Goal: Task Accomplishment & Management: Manage account settings

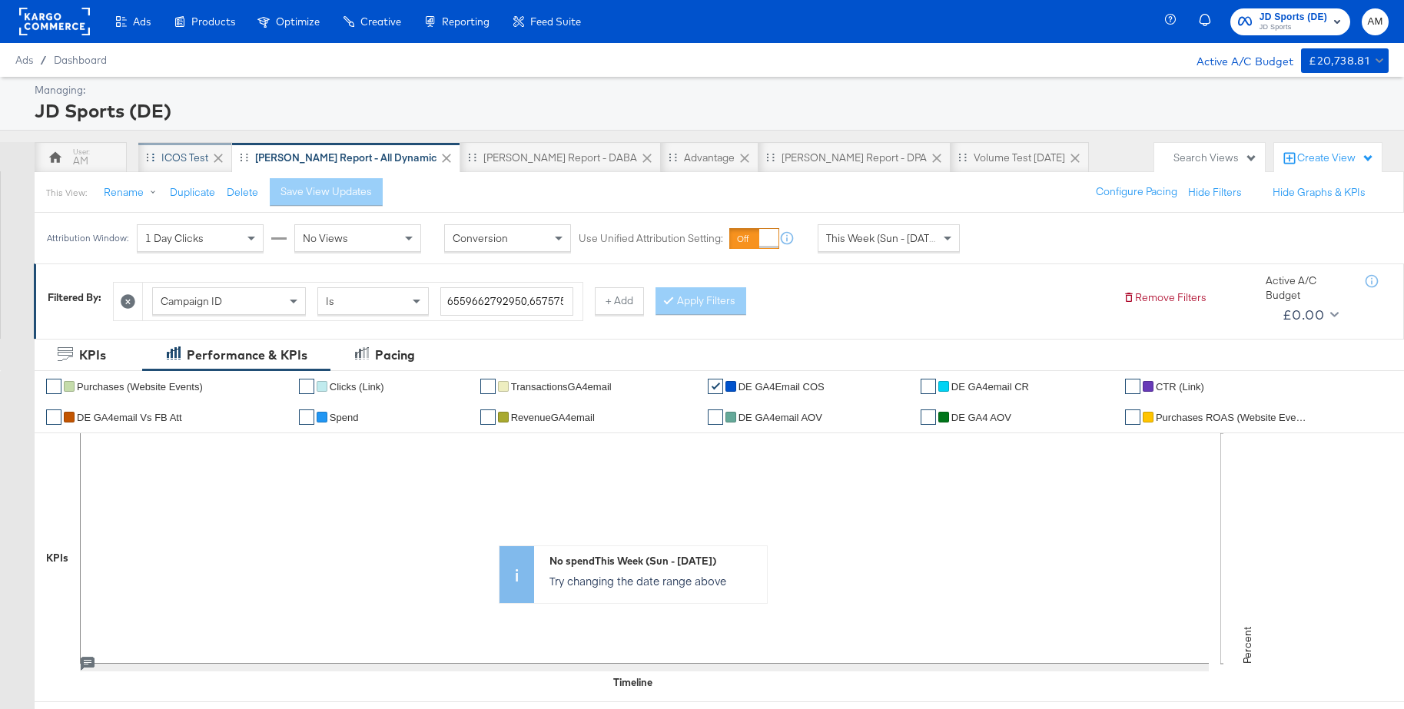
click at [197, 155] on div "iCOS Test" at bounding box center [184, 158] width 47 height 15
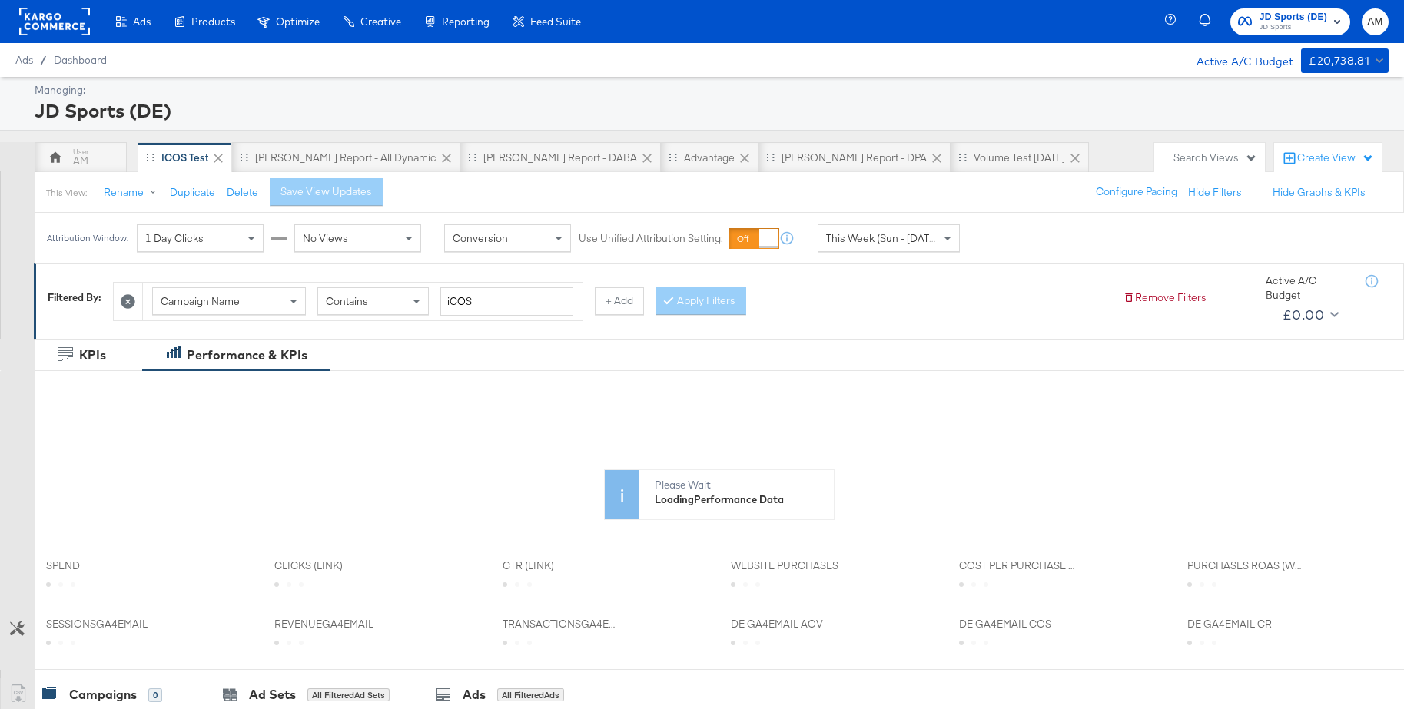
click at [899, 240] on span "This Week (Sun - [DATE])" at bounding box center [883, 238] width 115 height 14
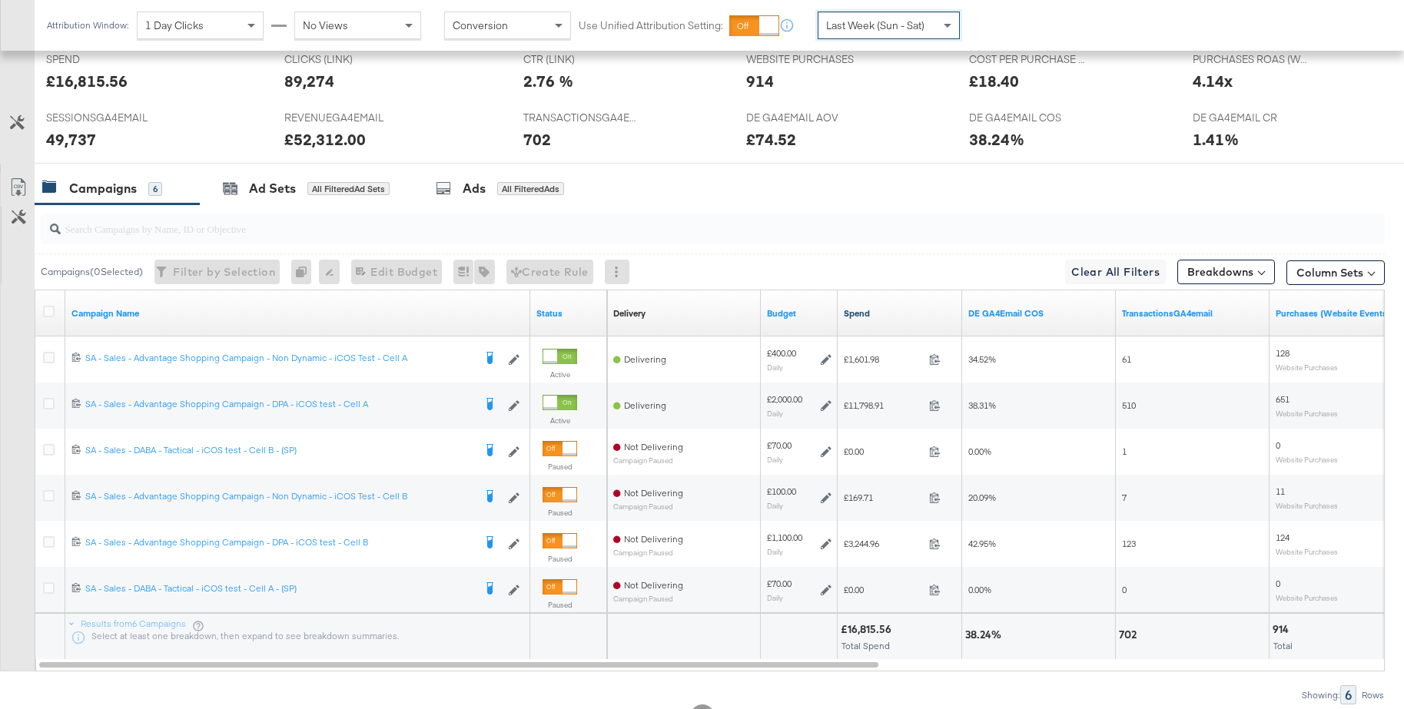
scroll to position [661, 0]
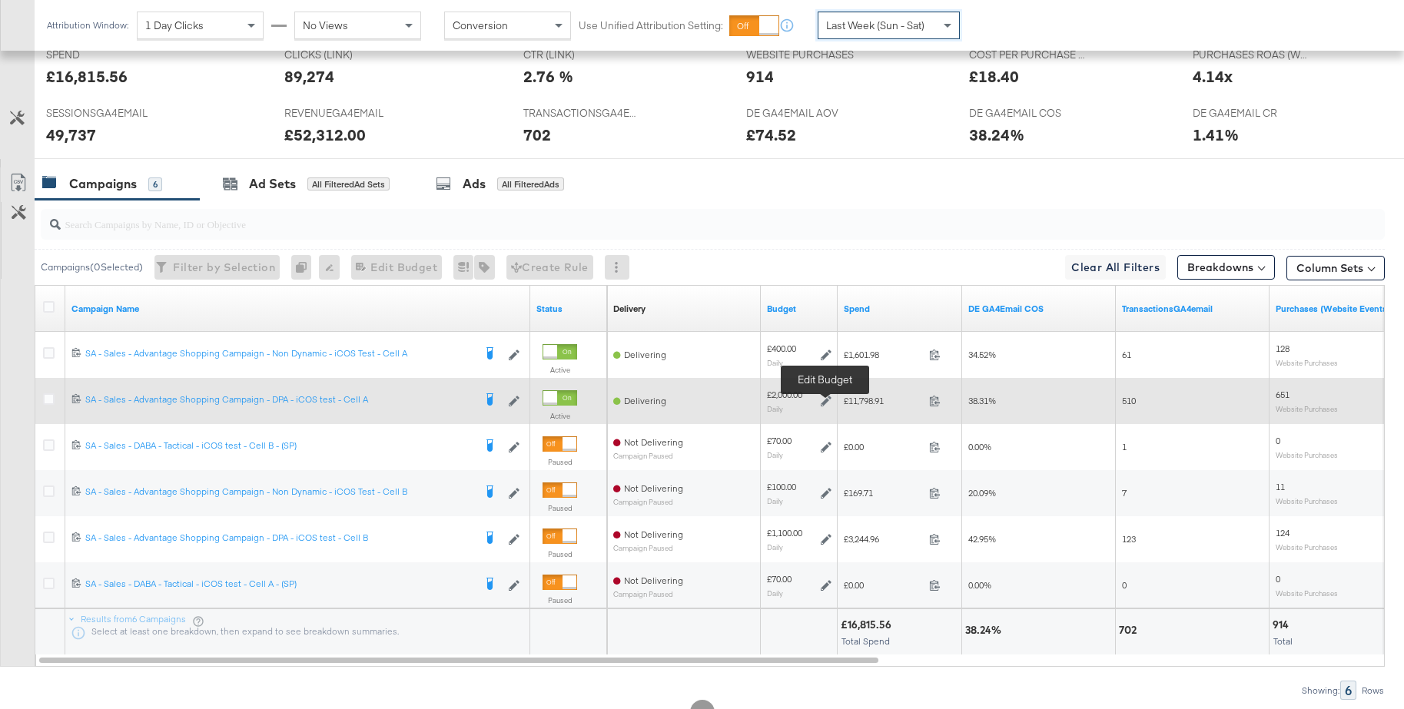
click at [825, 405] on icon at bounding box center [826, 401] width 11 height 11
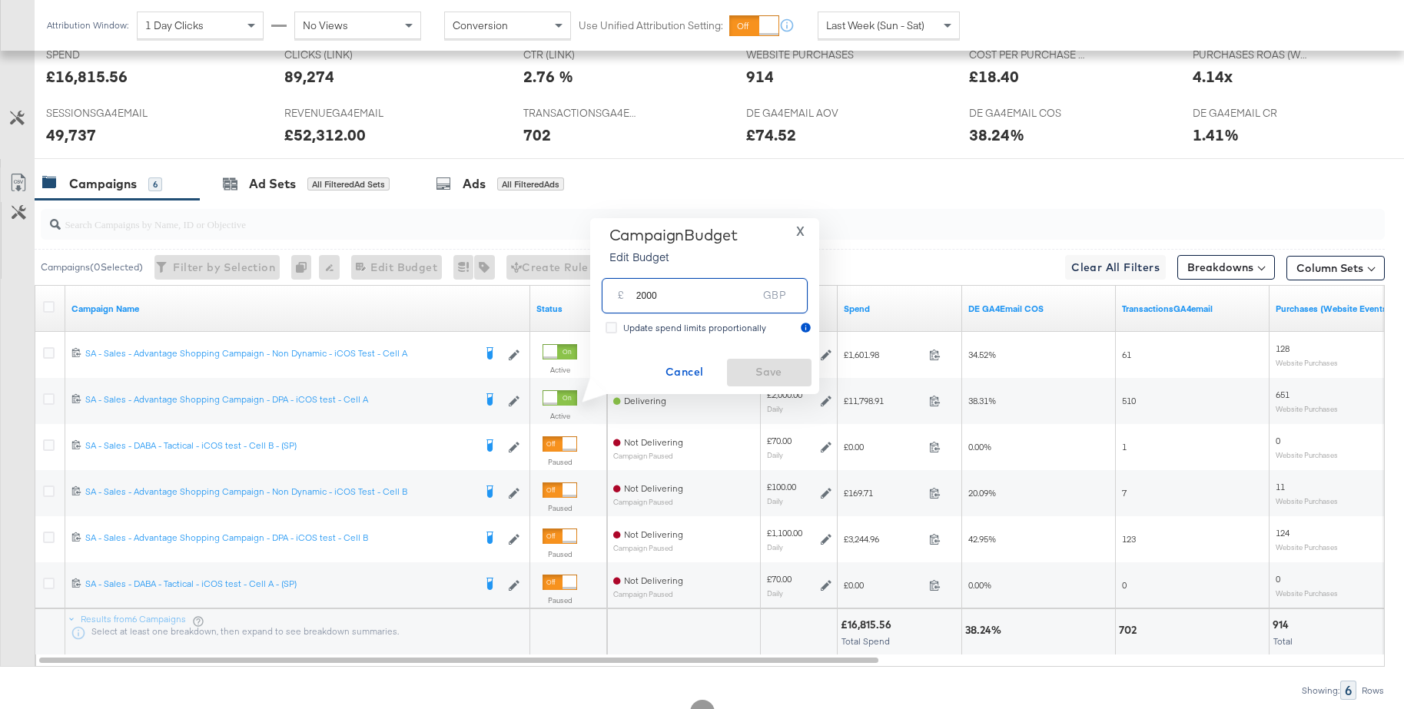
drag, startPoint x: 690, startPoint y: 299, endPoint x: 611, endPoint y: 297, distance: 79.2
click at [611, 297] on div "£ 2000 GBP" at bounding box center [705, 295] width 206 height 35
type input "2500"
click at [756, 370] on span "Save" at bounding box center [769, 372] width 72 height 19
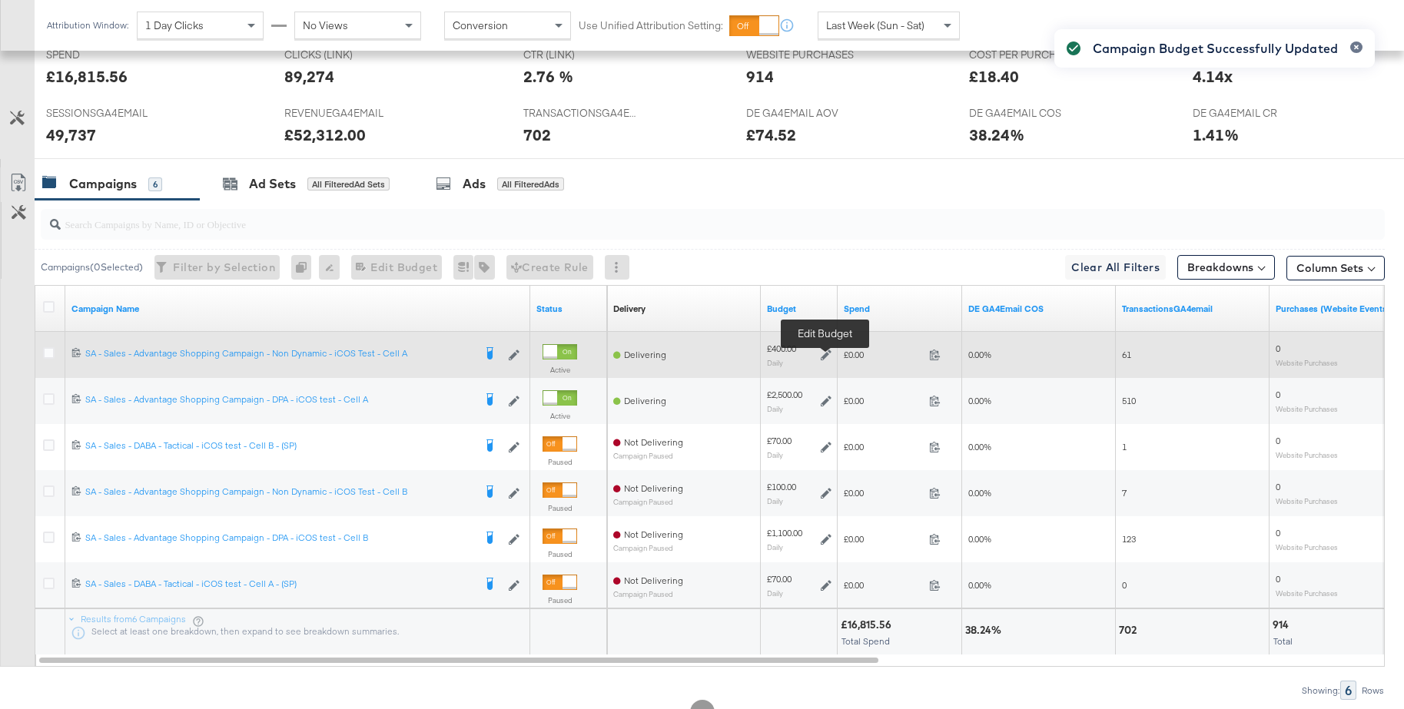
click at [826, 356] on icon at bounding box center [826, 355] width 11 height 11
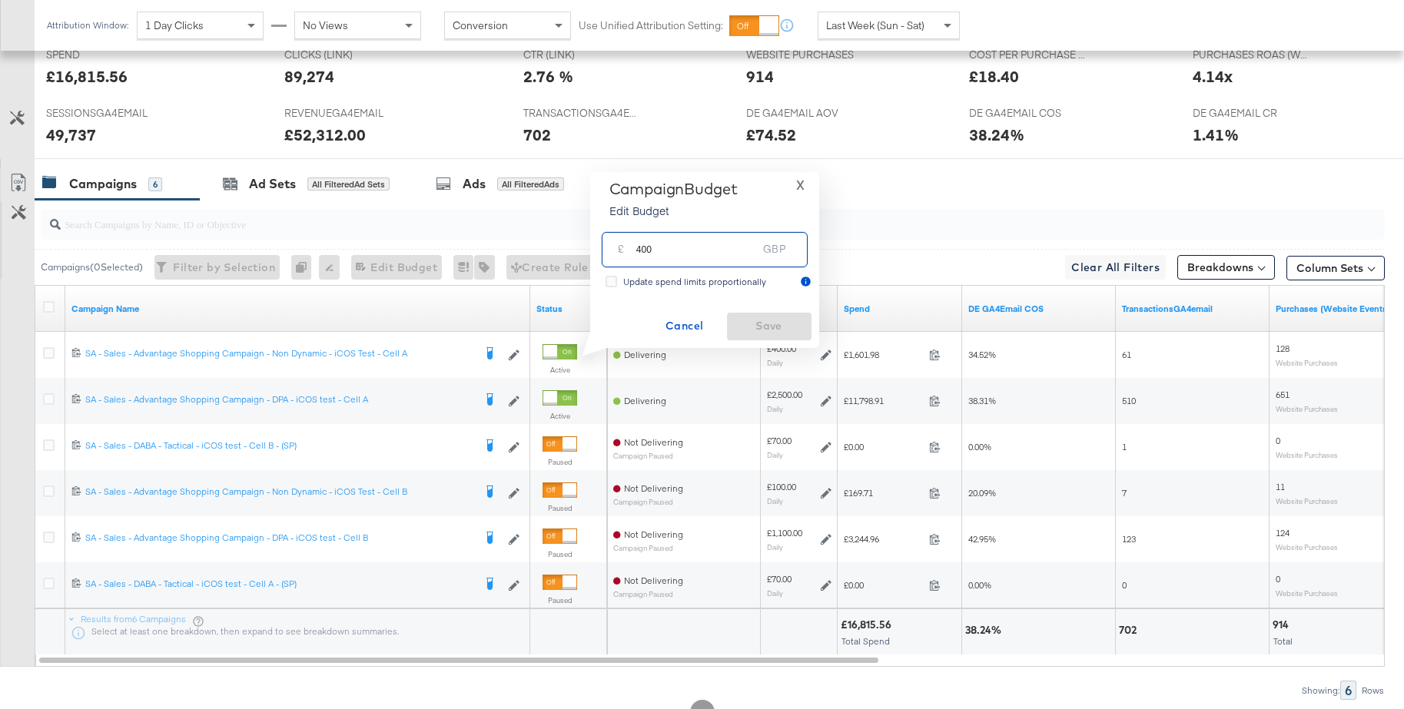
drag, startPoint x: 657, startPoint y: 250, endPoint x: 626, endPoint y: 250, distance: 30.7
click at [626, 250] on div "£ 400 GBP" at bounding box center [705, 249] width 206 height 35
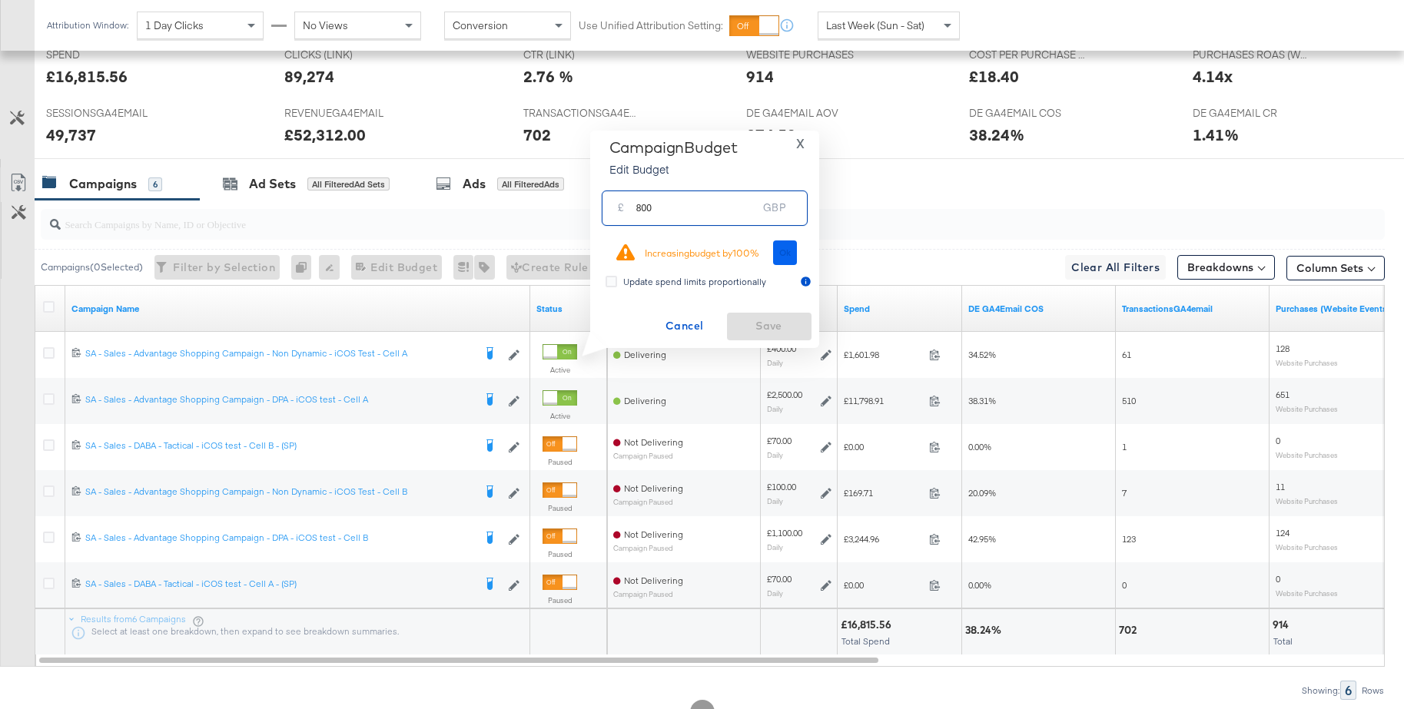
type input "800"
click at [789, 252] on span "Ok" at bounding box center [785, 252] width 12 height 11
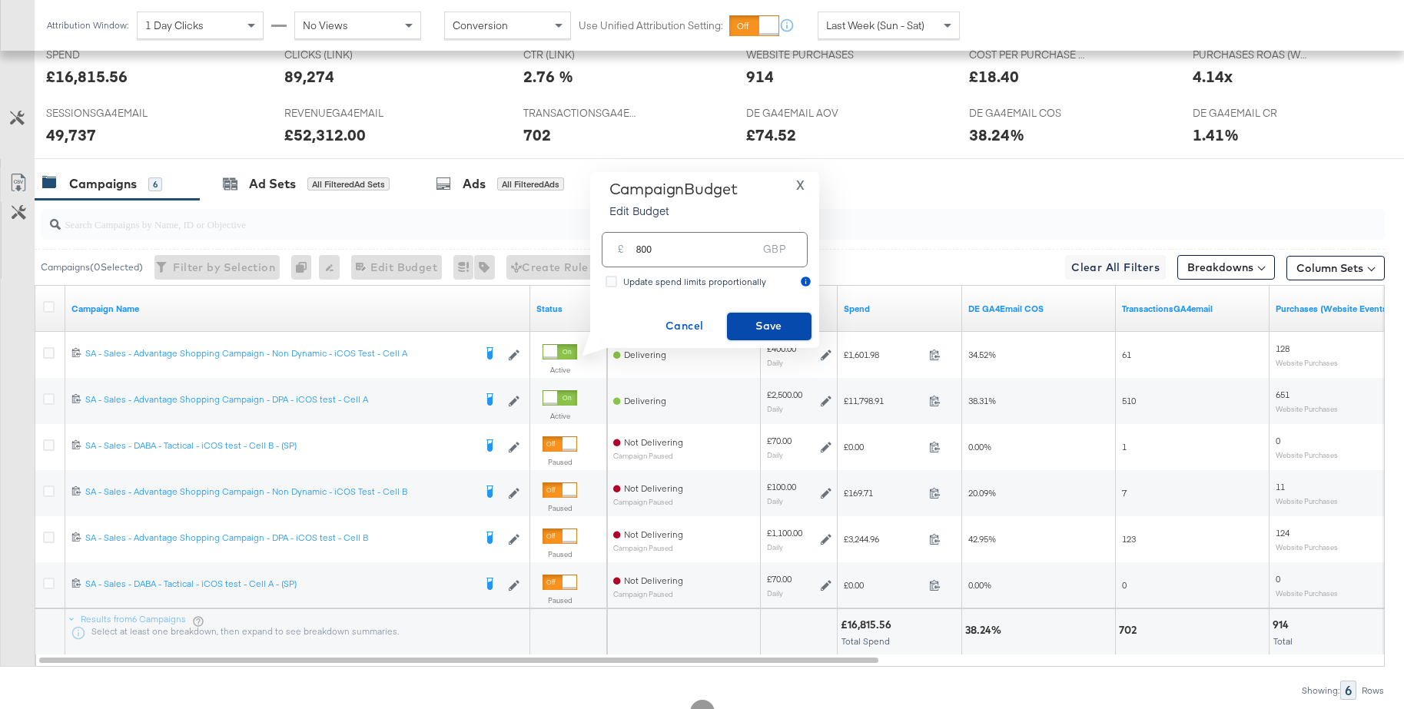
click at [767, 329] on span "Save" at bounding box center [769, 326] width 72 height 19
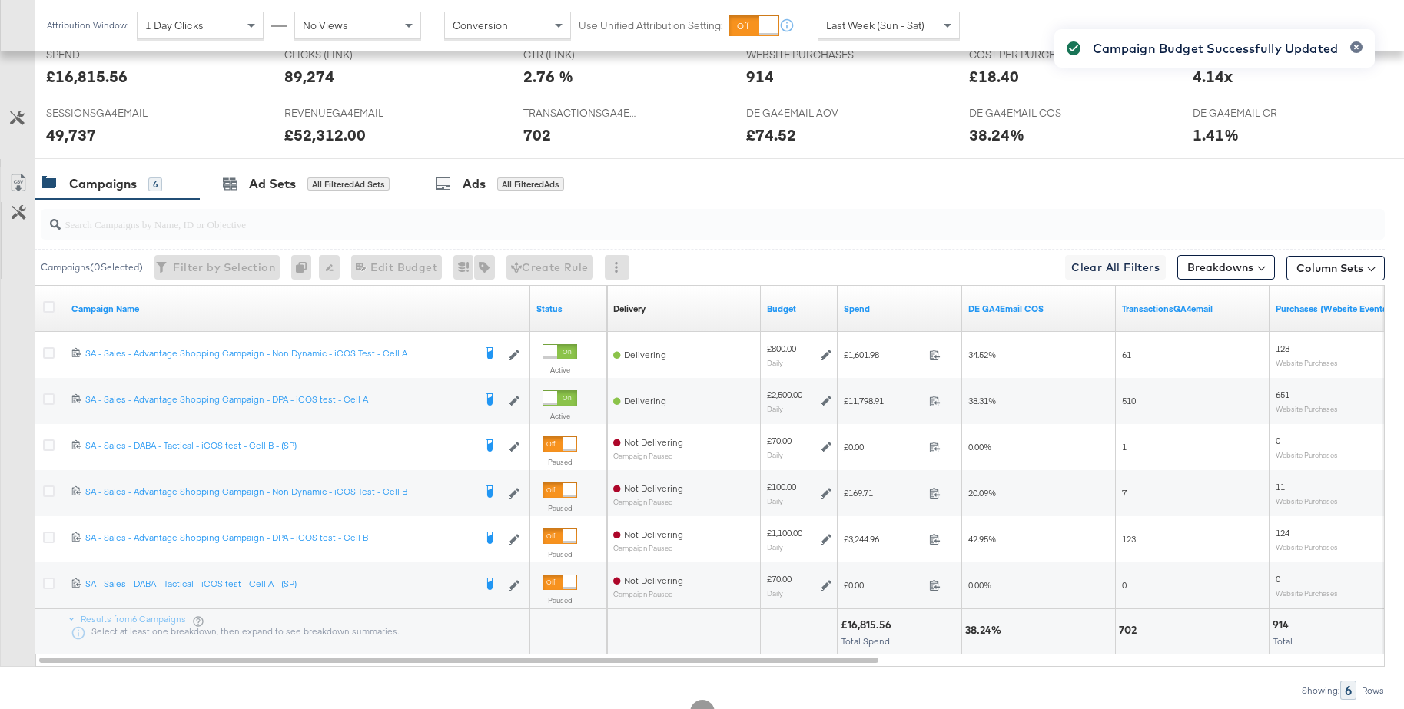
scroll to position [664, 0]
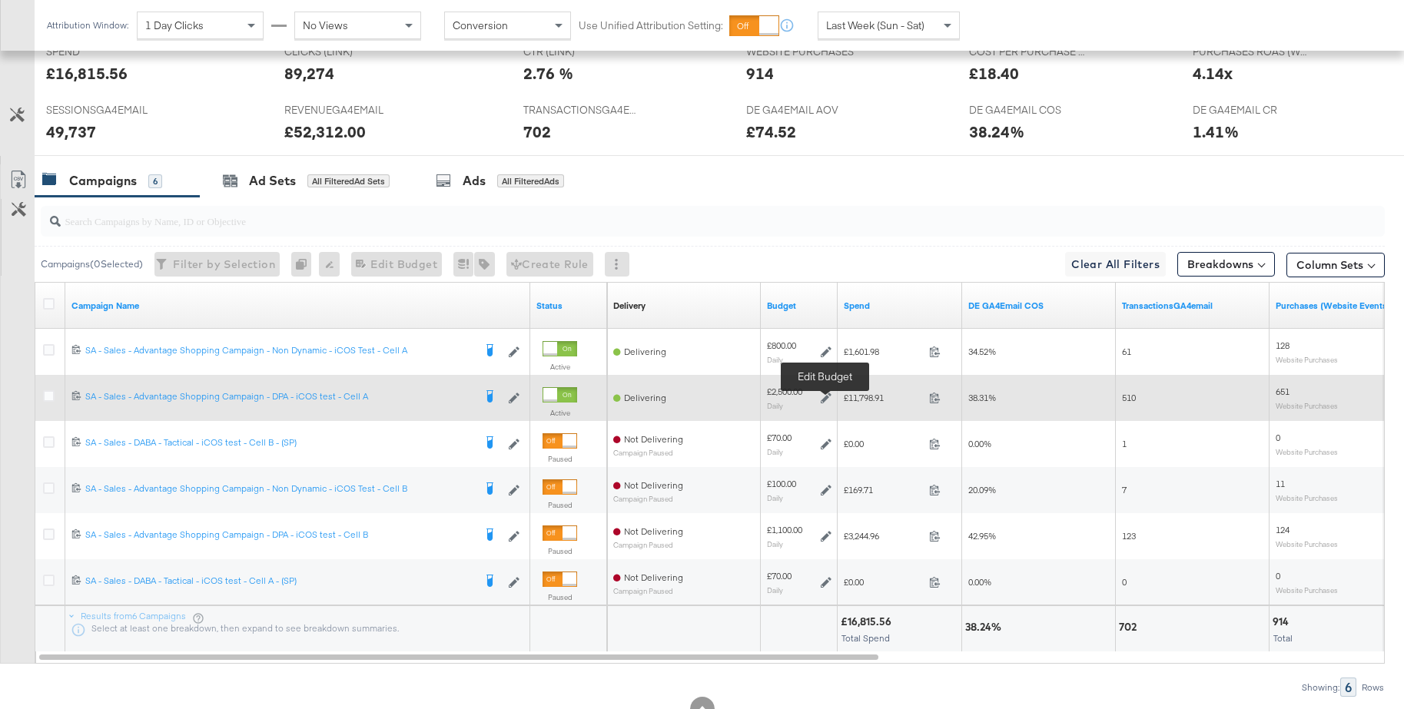
click at [827, 400] on icon at bounding box center [826, 398] width 11 height 11
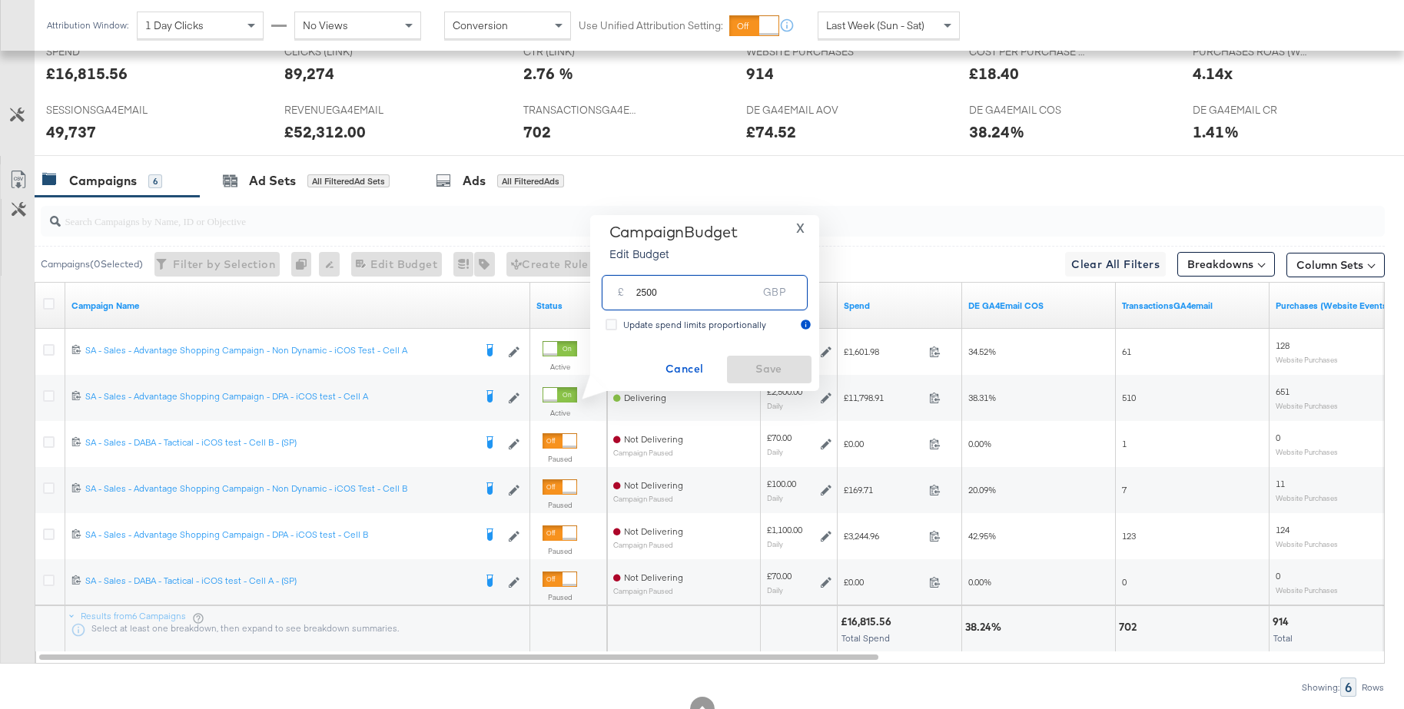
drag, startPoint x: 668, startPoint y: 288, endPoint x: 616, endPoint y: 289, distance: 51.5
click at [616, 289] on div "£ 2500 GBP" at bounding box center [705, 292] width 206 height 35
type input "2300"
click at [748, 366] on span "Save" at bounding box center [769, 369] width 72 height 19
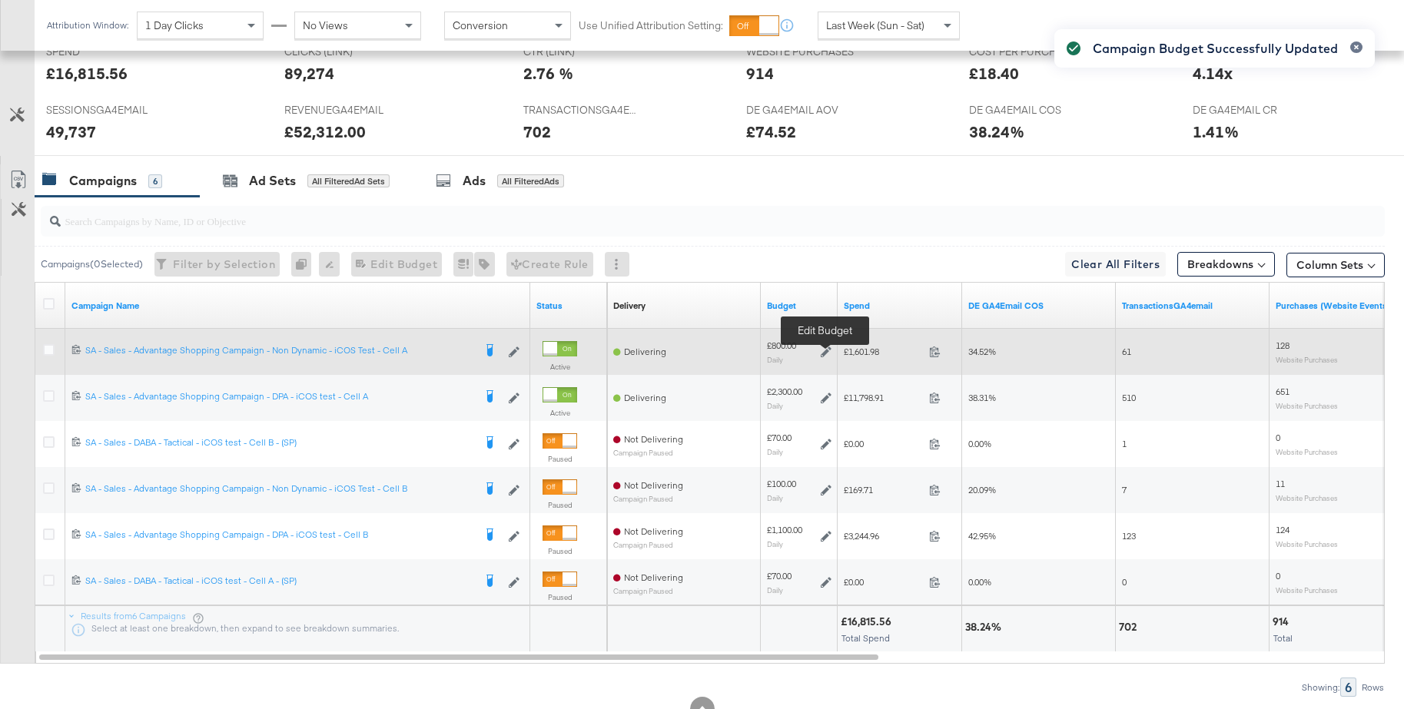
click at [824, 353] on icon at bounding box center [826, 351] width 11 height 11
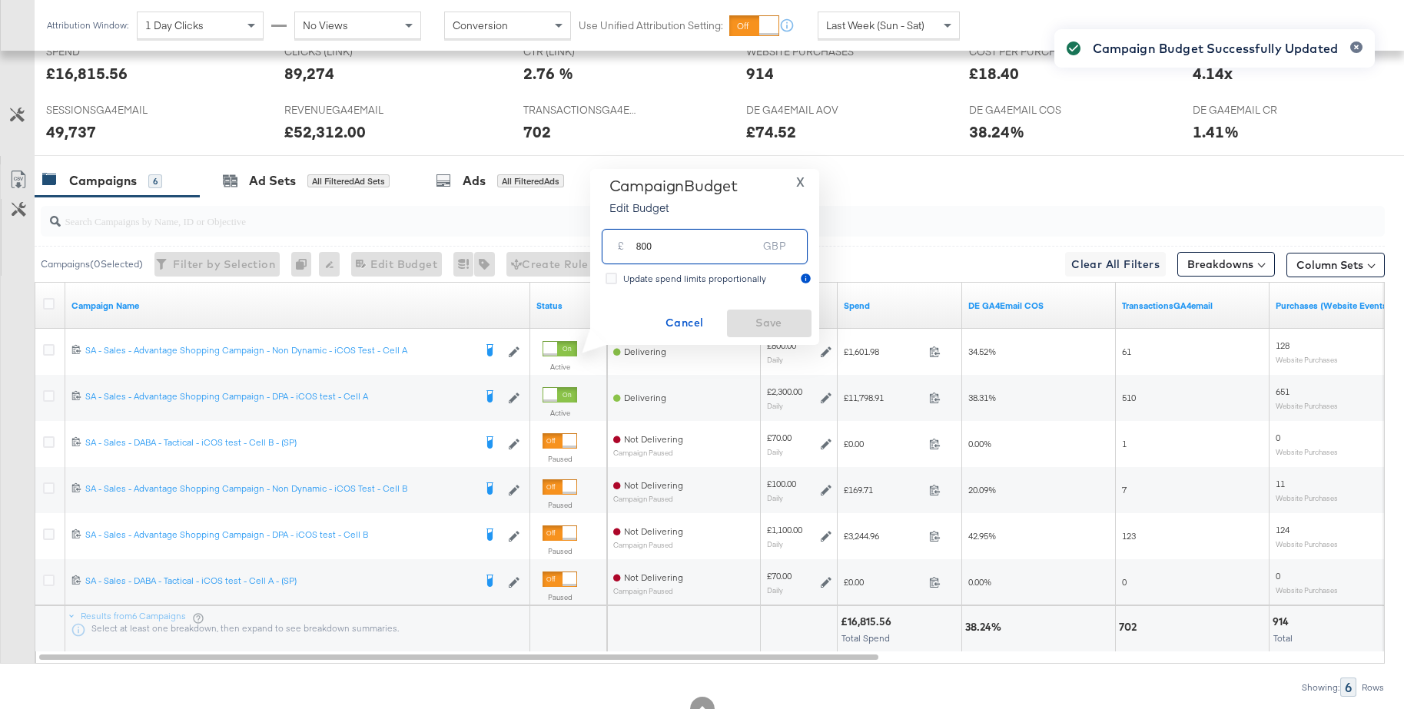
drag, startPoint x: 658, startPoint y: 247, endPoint x: 608, endPoint y: 244, distance: 50.9
click at [608, 244] on div "£ 800 GBP" at bounding box center [705, 246] width 206 height 35
type input "600"
click at [770, 322] on span "Save" at bounding box center [769, 322] width 72 height 19
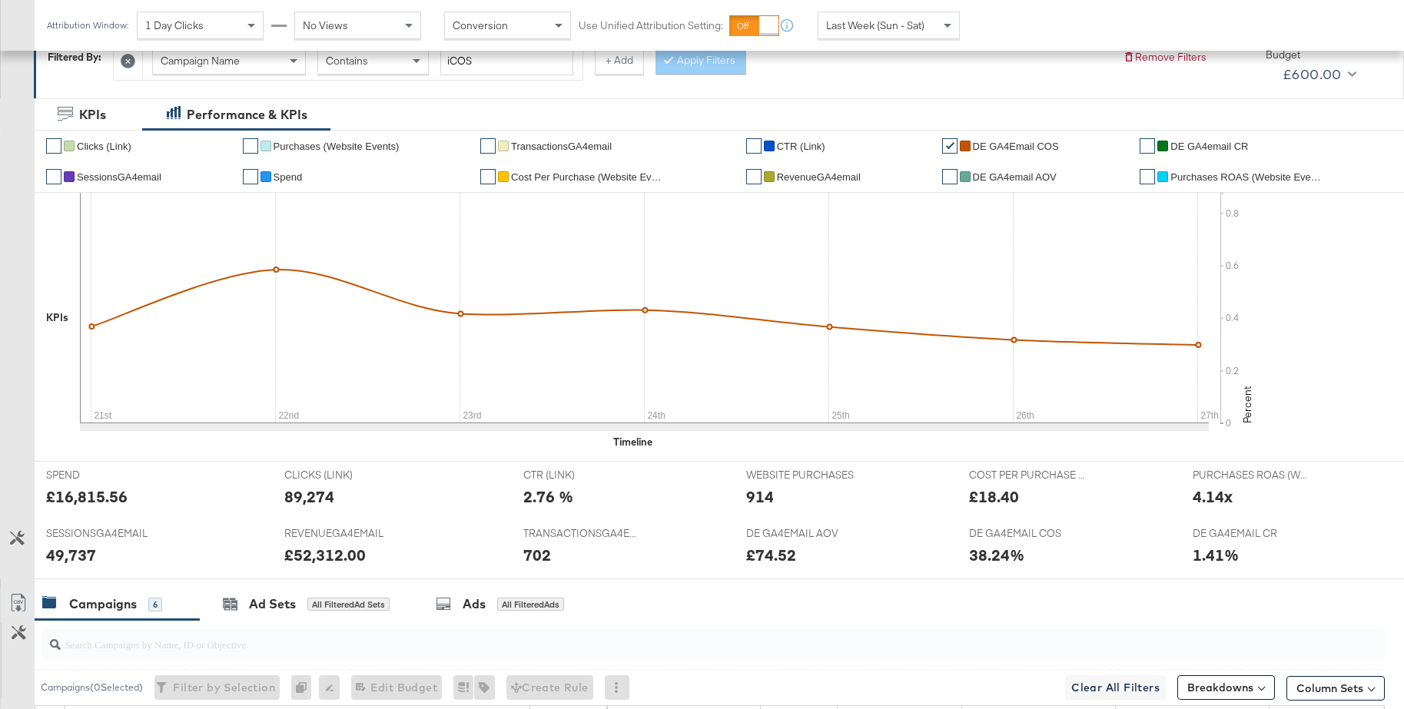
scroll to position [244, 0]
